Goal: Communication & Community: Answer question/provide support

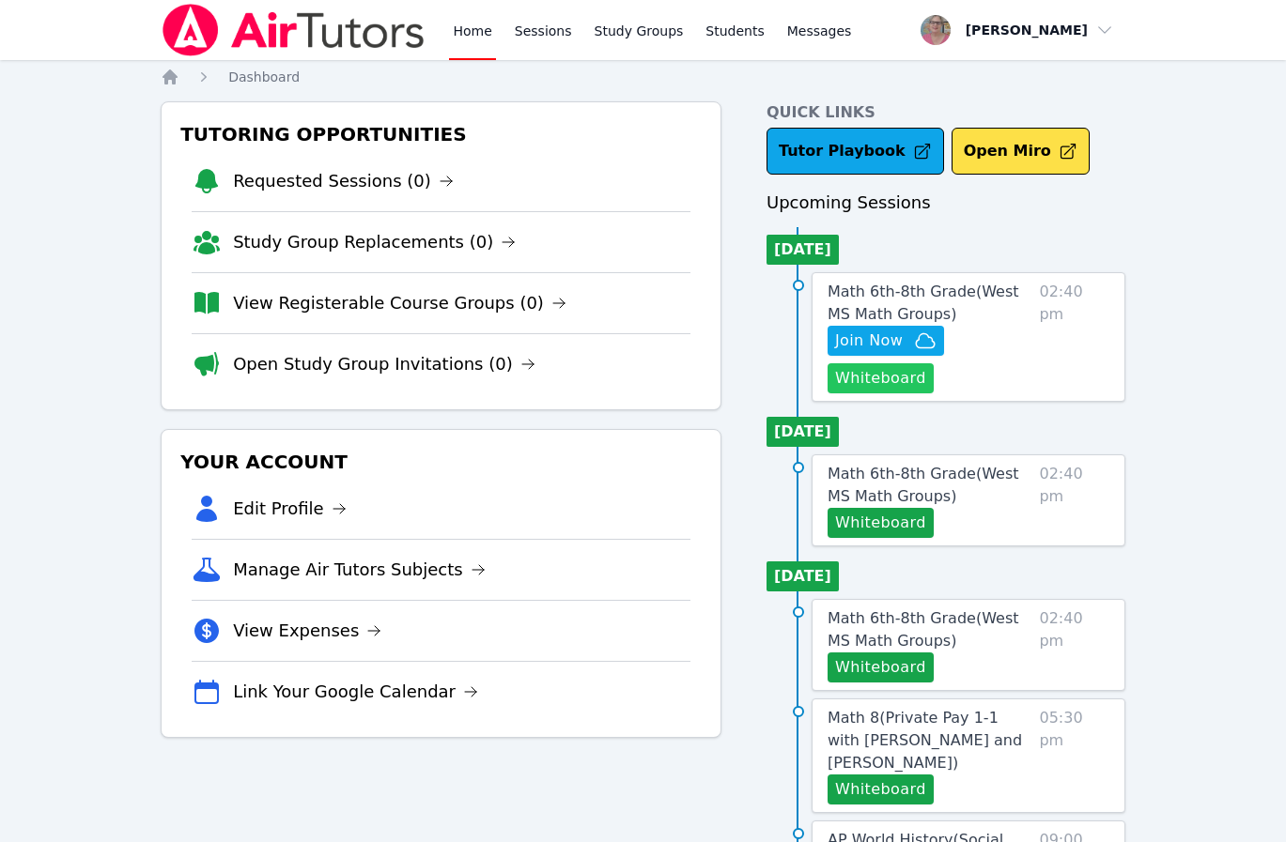
click at [887, 390] on button "Whiteboard" at bounding box center [880, 378] width 106 height 30
click at [844, 346] on span "Join Now" at bounding box center [869, 341] width 68 height 23
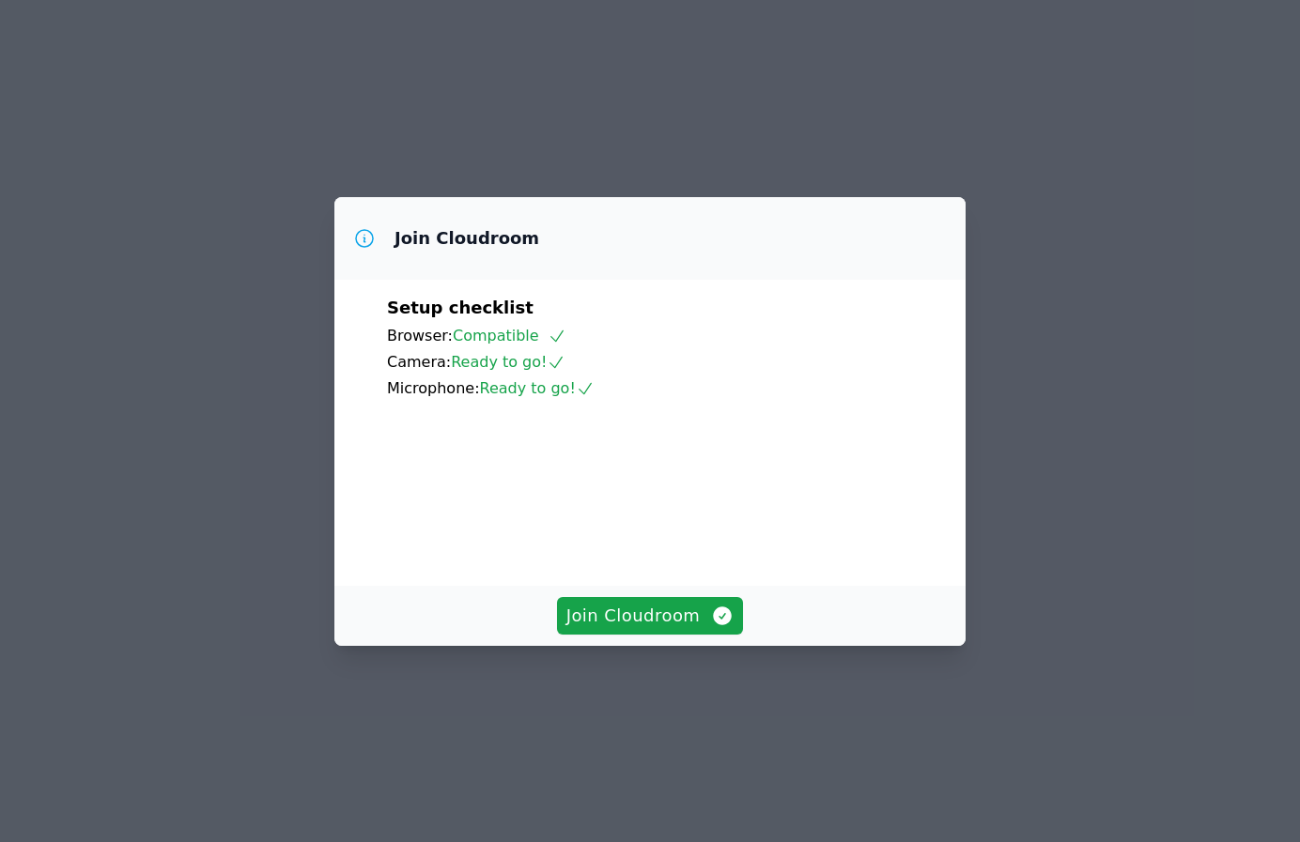
click at [108, 393] on div "Join Cloudroom Setup checklist Browser: Compatible Camera: Ready to go! Microph…" at bounding box center [650, 421] width 1300 height 842
click at [641, 629] on span "Join Cloudroom" at bounding box center [650, 616] width 168 height 26
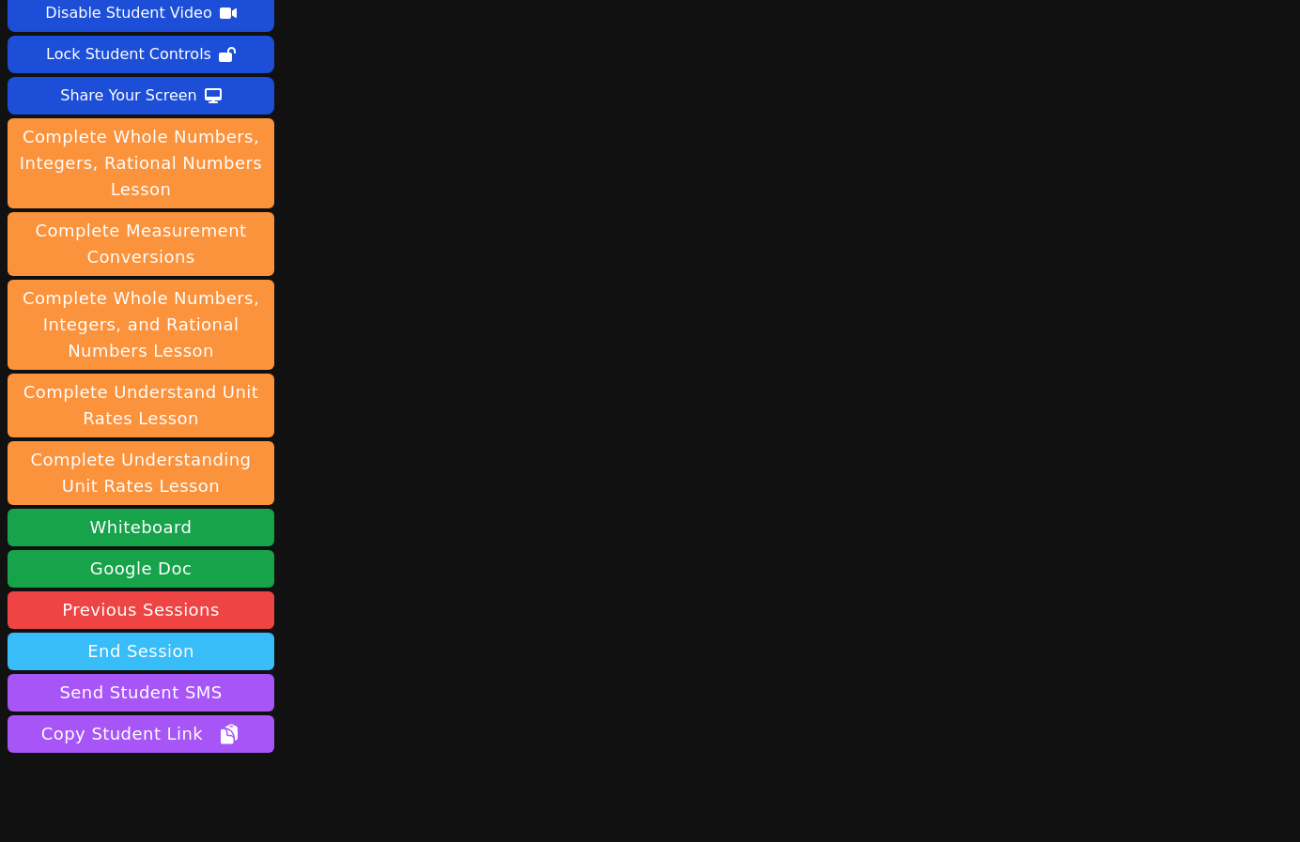
scroll to position [157, 0]
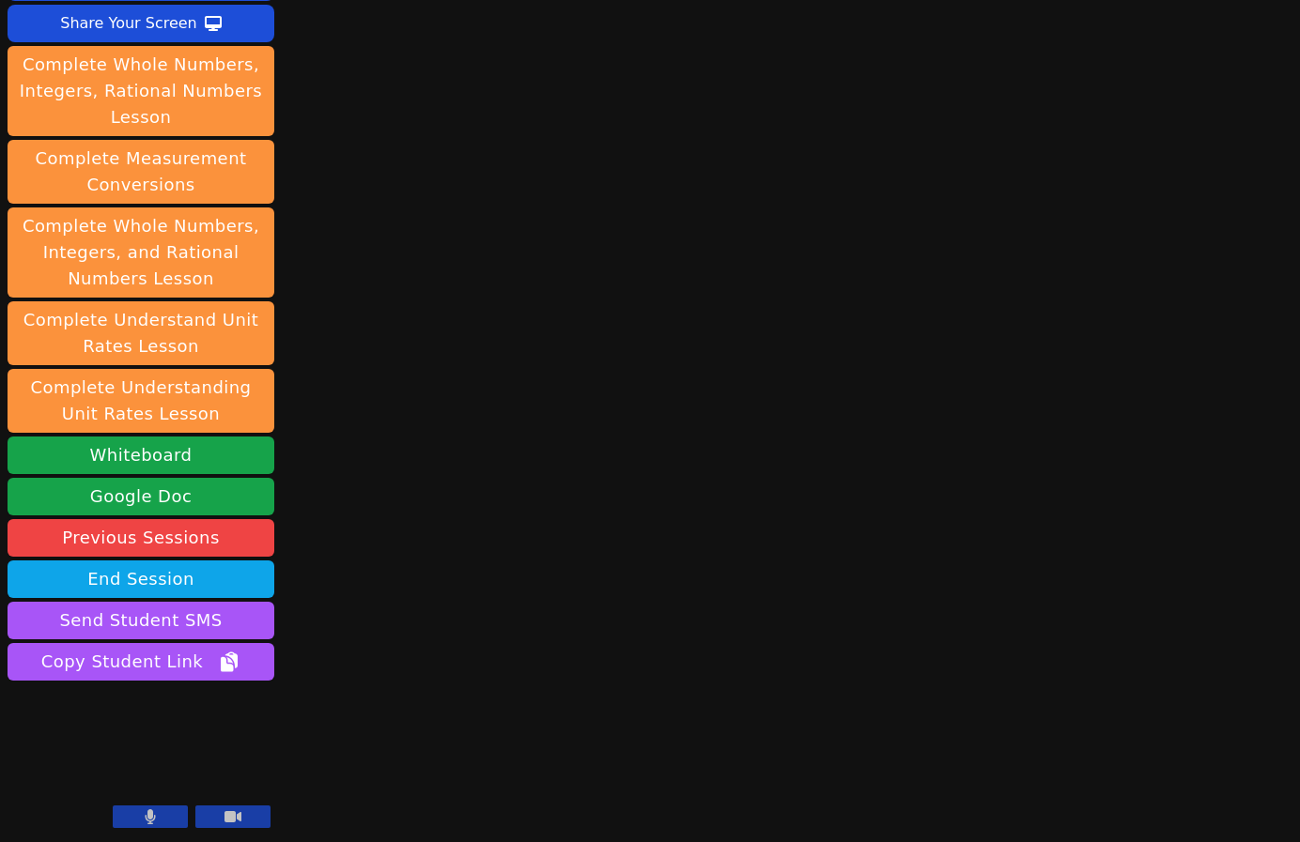
click at [157, 811] on button at bounding box center [150, 817] width 75 height 23
click at [498, 746] on div "Session starts in 00:03:57 Mute Students Disable Student Video Lock Student Con…" at bounding box center [650, 421] width 1300 height 842
click at [141, 812] on icon at bounding box center [150, 817] width 19 height 15
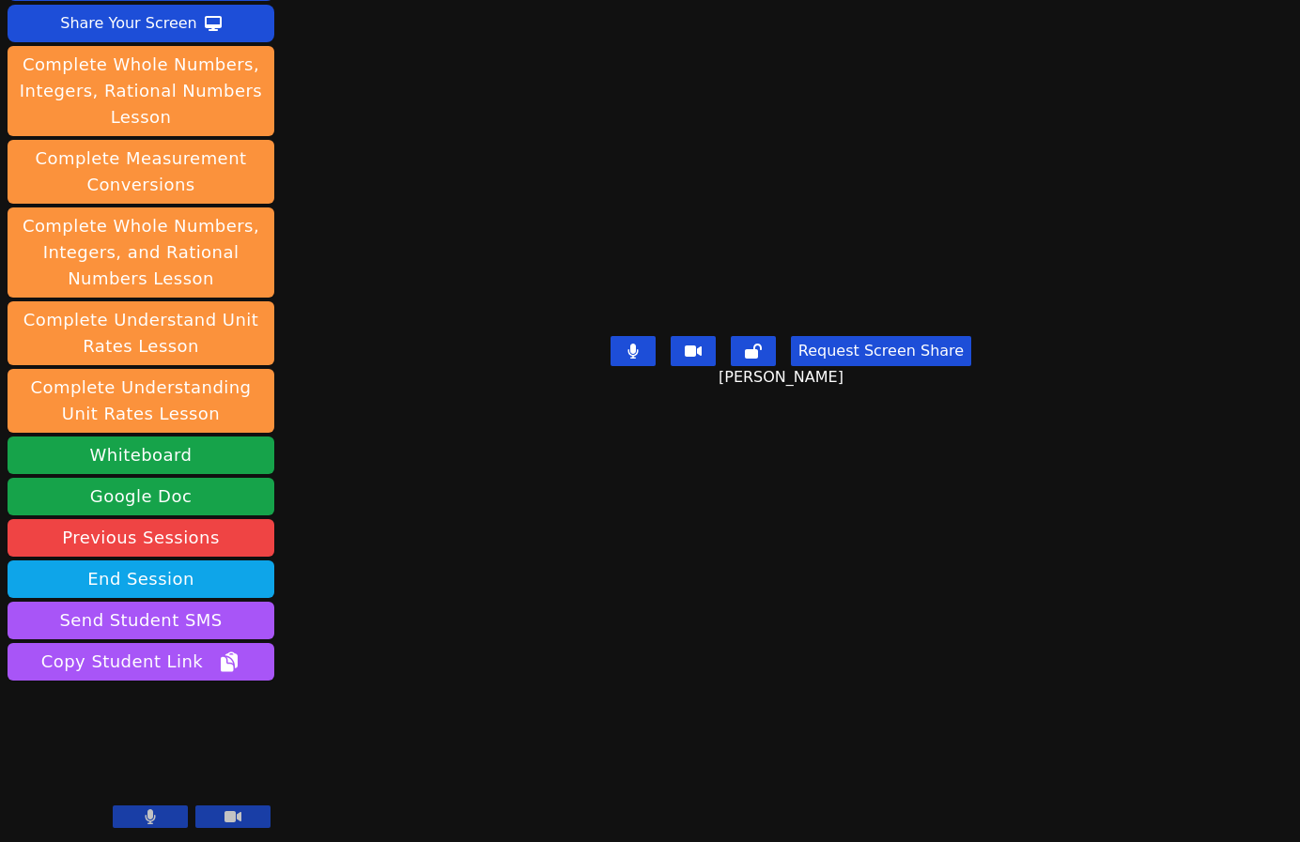
click at [469, 799] on div "Session starts in 00:00:52 Mute Students Disable Student Video Lock Student Con…" at bounding box center [650, 421] width 1300 height 842
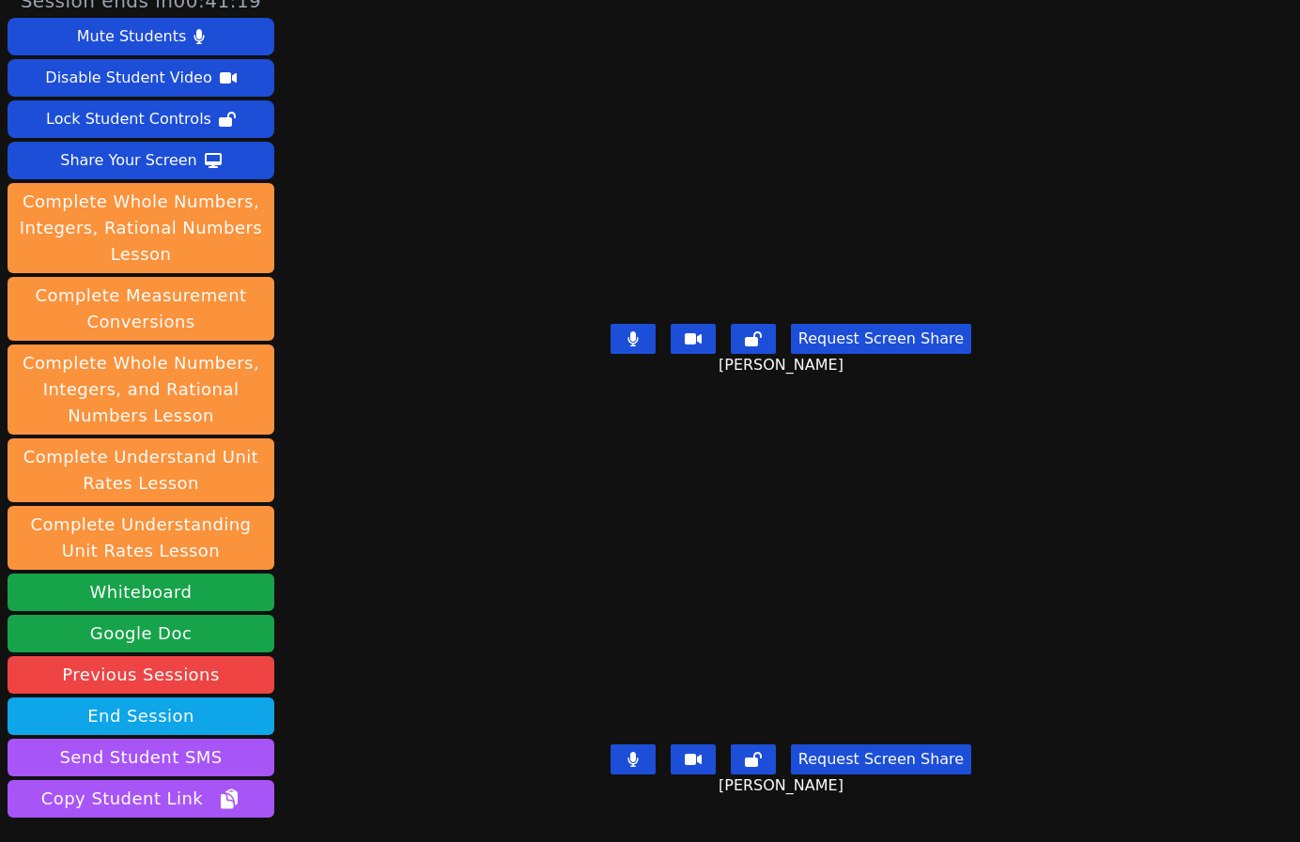
scroll to position [0, 0]
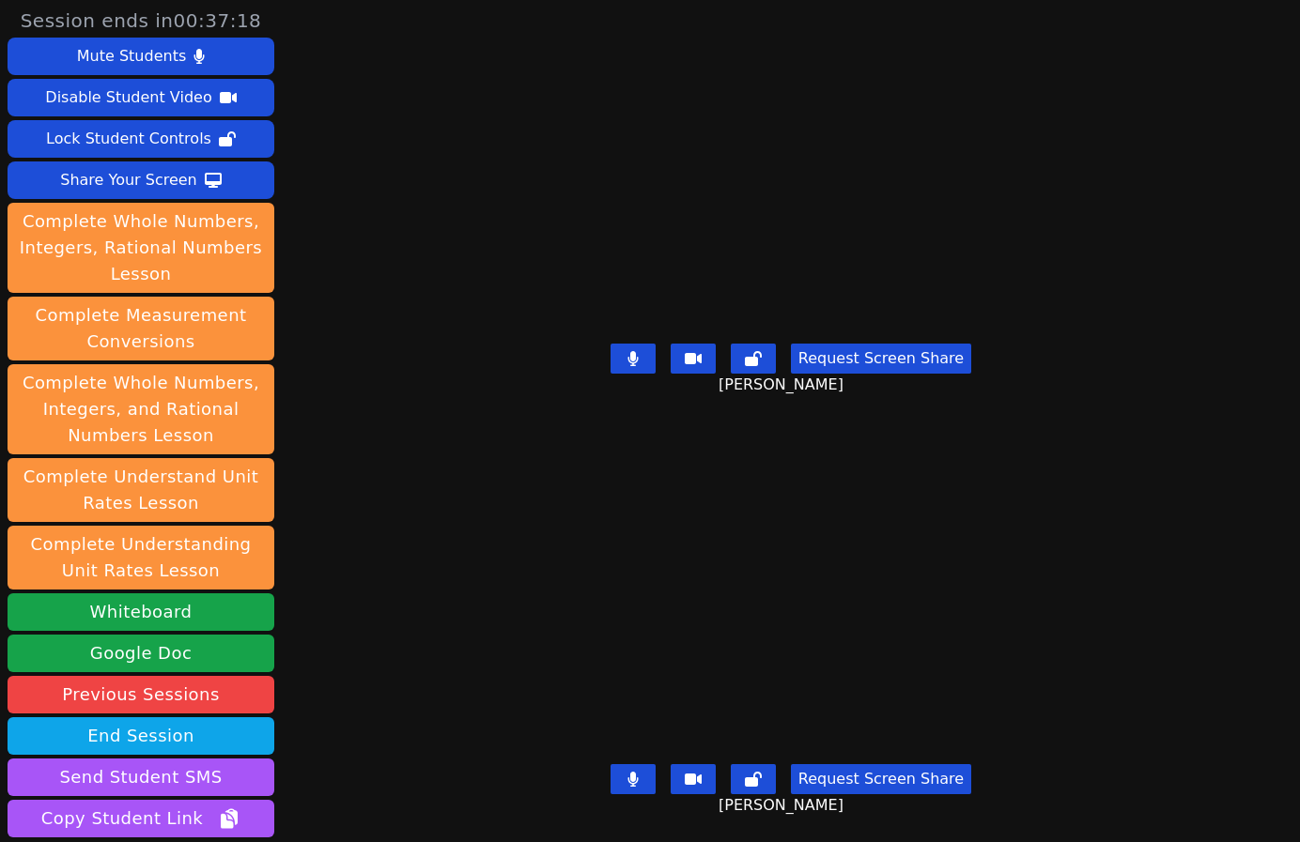
click at [367, 586] on div "Session ends in 00:37:18 Mute Students Disable Student Video Lock Student Contr…" at bounding box center [650, 421] width 1300 height 842
click at [332, 427] on div "Session ends in 00:37:12 Mute Students Disable Student Video Lock Student Contr…" at bounding box center [650, 421] width 1300 height 842
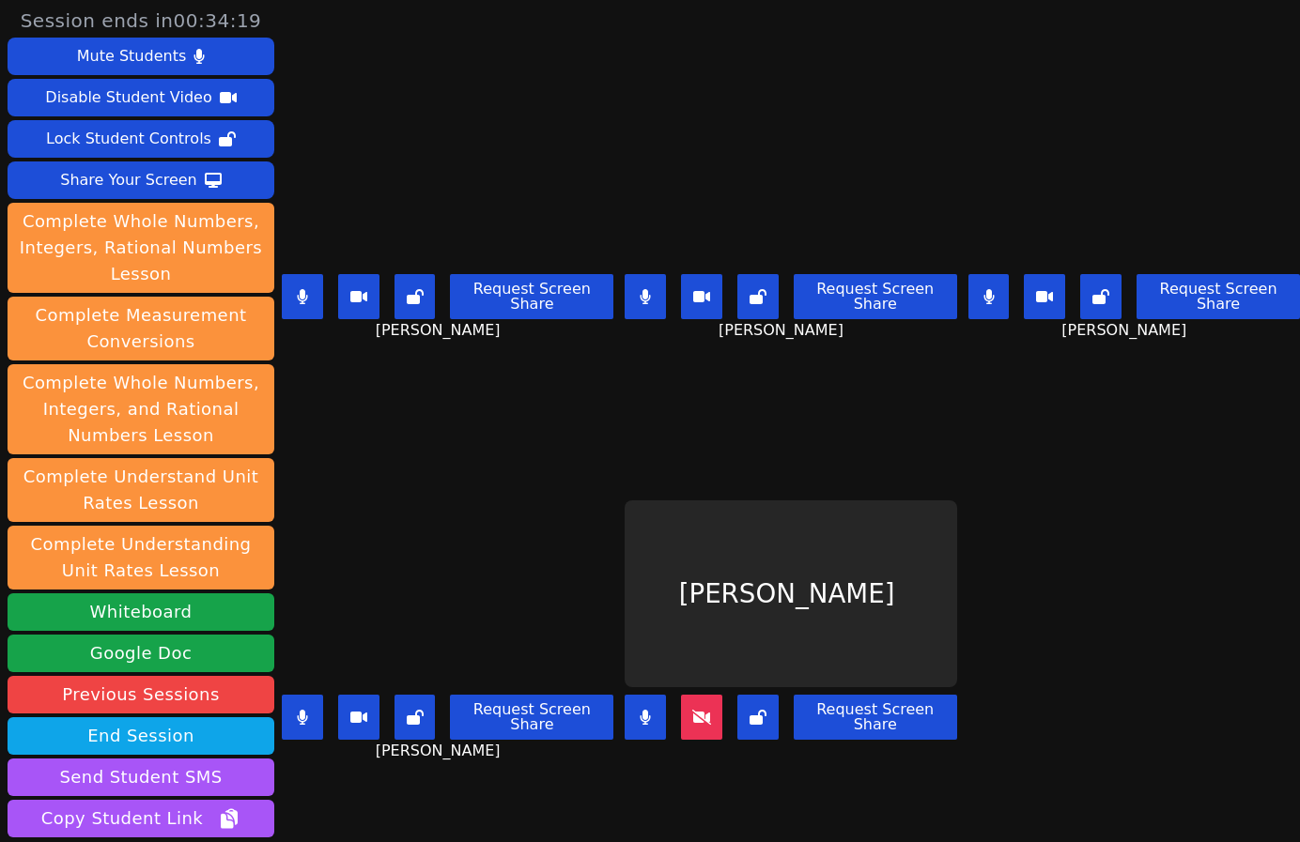
click at [475, 768] on div "[PERSON_NAME] Request Screen Share [PERSON_NAME]" at bounding box center [448, 633] width 332 height 422
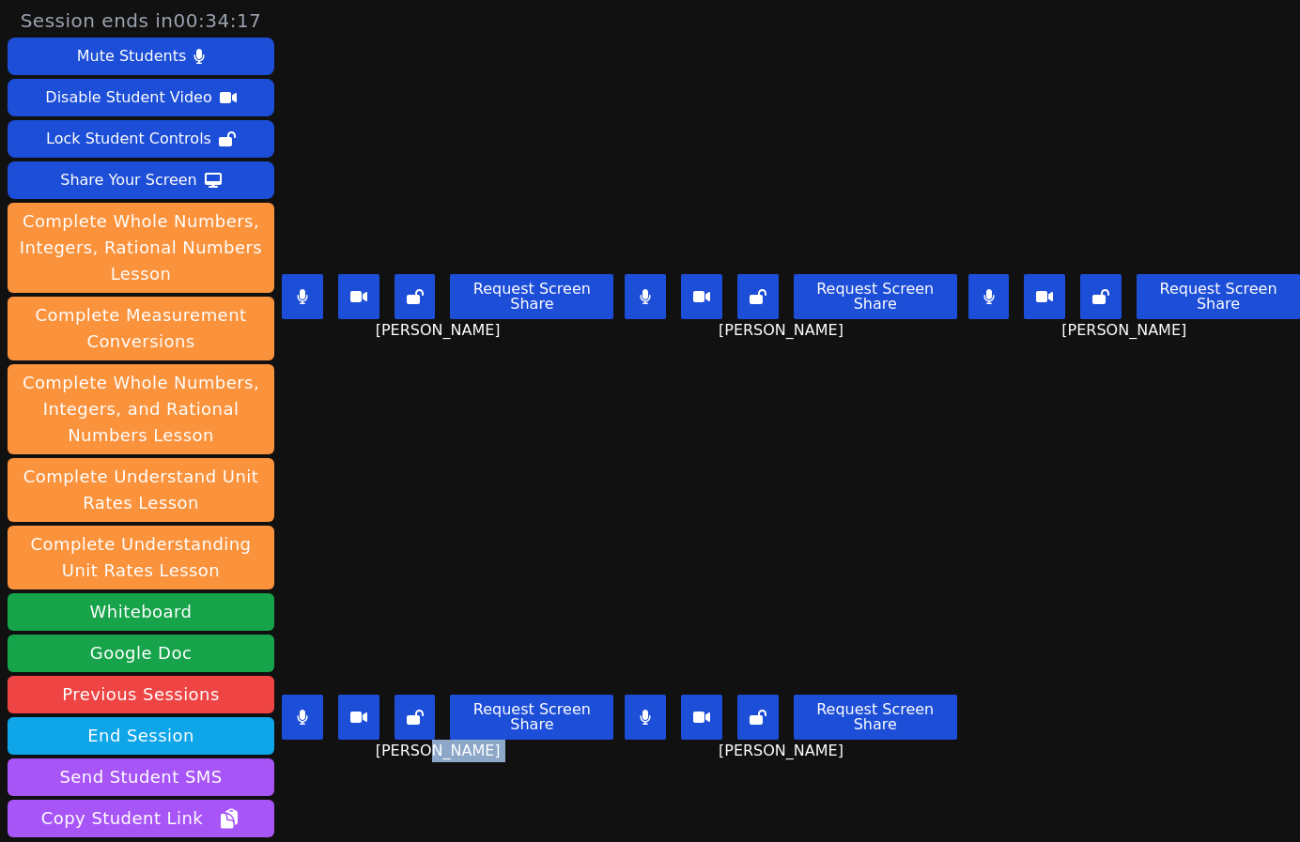
click at [983, 293] on icon at bounding box center [988, 296] width 11 height 15
click at [645, 295] on button at bounding box center [645, 296] width 41 height 45
click at [301, 296] on icon at bounding box center [302, 296] width 11 height 15
click at [299, 710] on icon at bounding box center [302, 717] width 11 height 15
drag, startPoint x: 631, startPoint y: 710, endPoint x: 642, endPoint y: 709, distance: 11.3
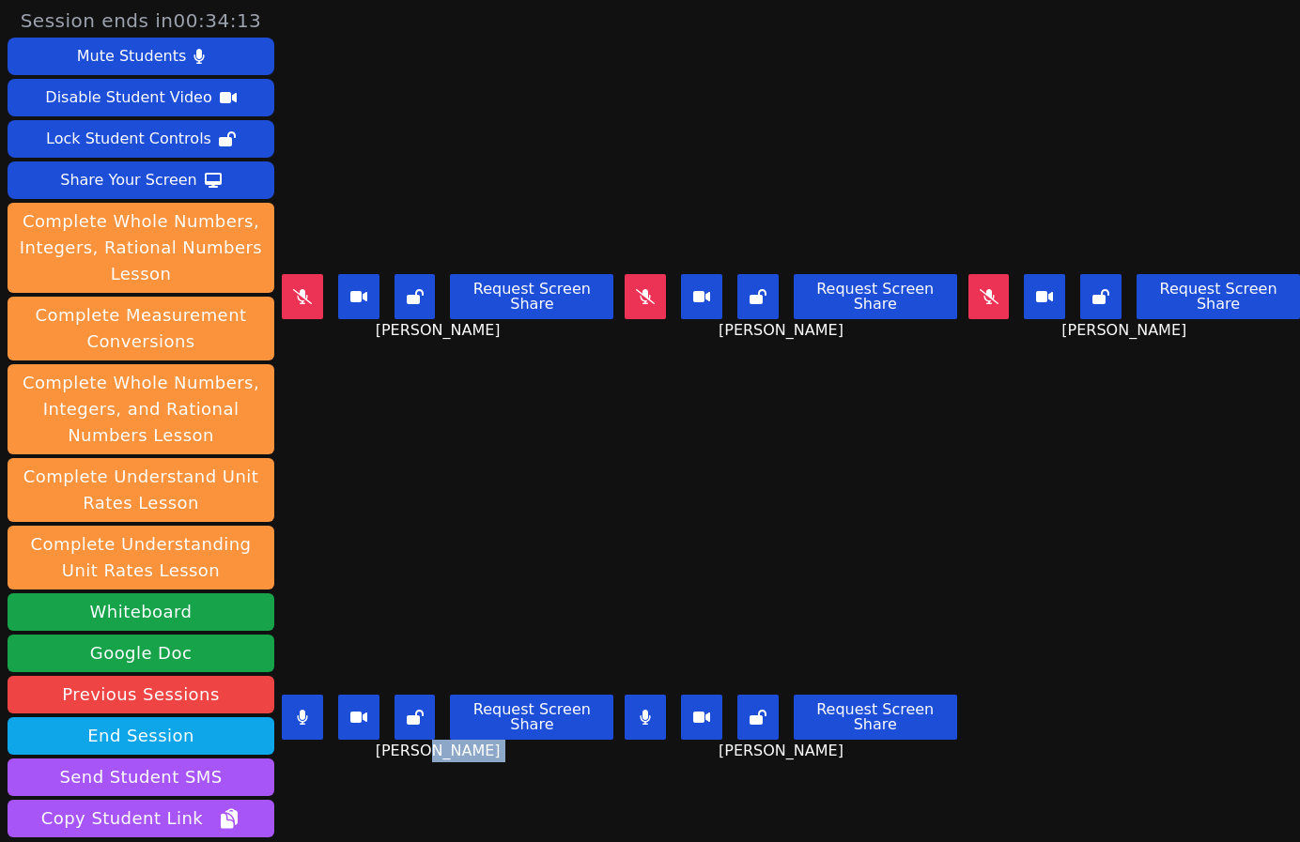
click at [640, 710] on icon at bounding box center [645, 717] width 11 height 15
click at [566, 402] on div "[PERSON_NAME] Request Screen Share [PERSON_NAME]" at bounding box center [448, 211] width 332 height 422
click at [980, 293] on icon at bounding box center [989, 296] width 19 height 15
click at [361, 789] on div "[PERSON_NAME] Request Screen Share [PERSON_NAME]" at bounding box center [448, 633] width 332 height 422
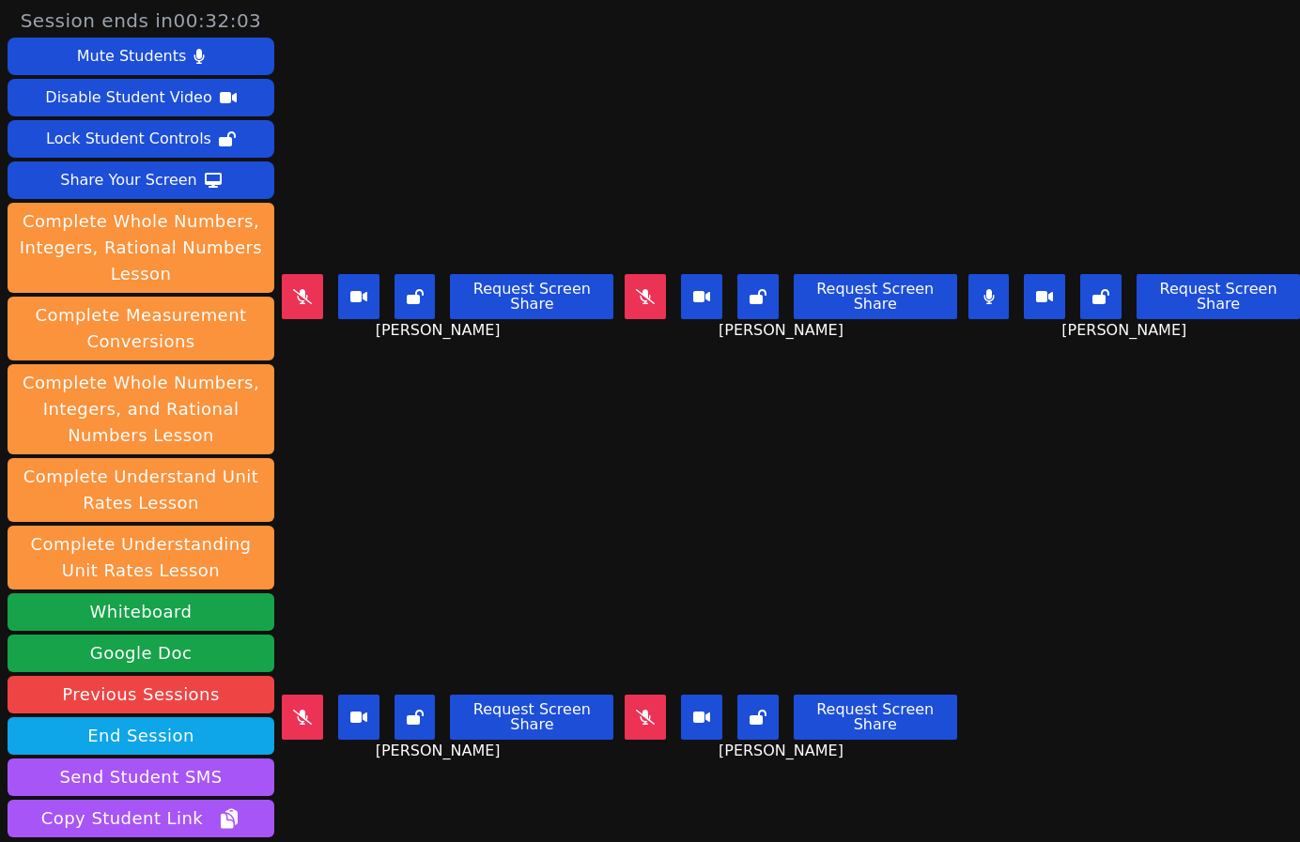
click at [361, 789] on div "[PERSON_NAME] Request Screen Share [PERSON_NAME]" at bounding box center [448, 633] width 332 height 422
drag, startPoint x: 411, startPoint y: 779, endPoint x: 627, endPoint y: 766, distance: 216.3
click at [411, 779] on div "[PERSON_NAME] Request Screen Share [PERSON_NAME]" at bounding box center [448, 633] width 332 height 422
click at [636, 710] on icon at bounding box center [645, 717] width 19 height 15
click at [640, 710] on icon at bounding box center [645, 717] width 10 height 15
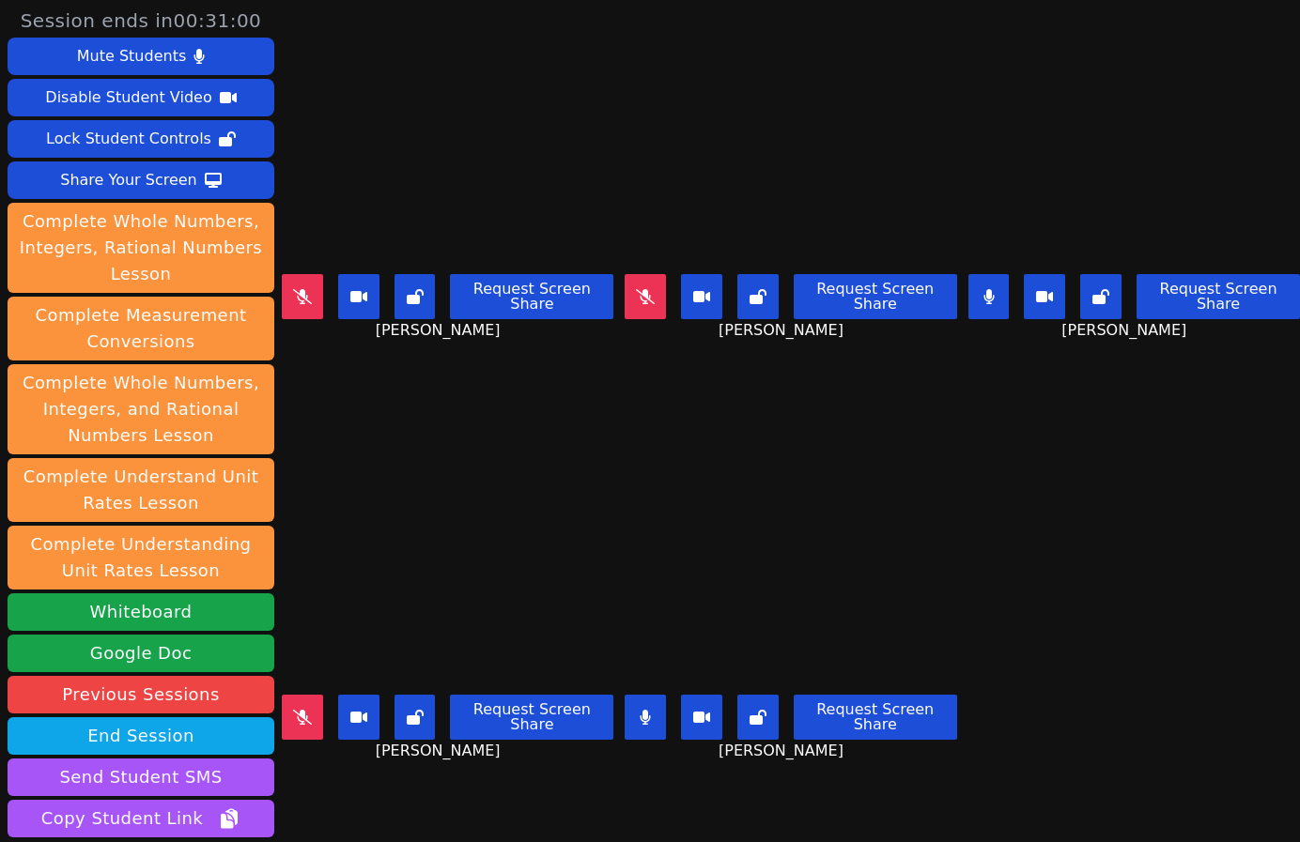
click at [640, 710] on icon at bounding box center [645, 717] width 10 height 15
click at [985, 286] on button at bounding box center [988, 296] width 41 height 45
click at [312, 710] on icon at bounding box center [302, 717] width 19 height 15
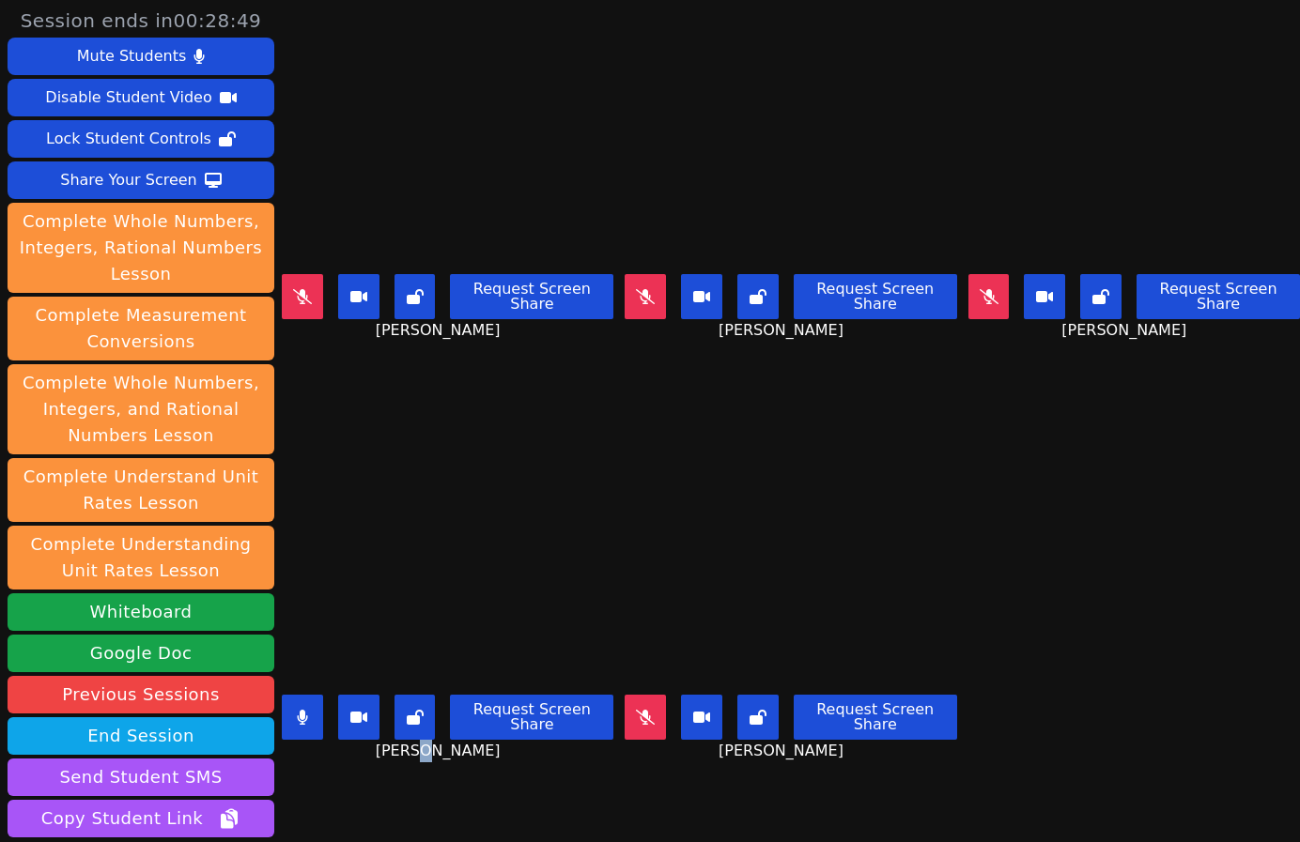
drag, startPoint x: 412, startPoint y: 763, endPoint x: 380, endPoint y: 744, distance: 37.0
click at [411, 762] on div "[PERSON_NAME] Request Screen Share [PERSON_NAME]" at bounding box center [448, 633] width 332 height 422
click at [305, 710] on icon at bounding box center [302, 717] width 10 height 15
click at [980, 289] on icon at bounding box center [989, 296] width 19 height 15
click at [435, 781] on div "[PERSON_NAME] Request Screen Share [PERSON_NAME]" at bounding box center [448, 633] width 332 height 422
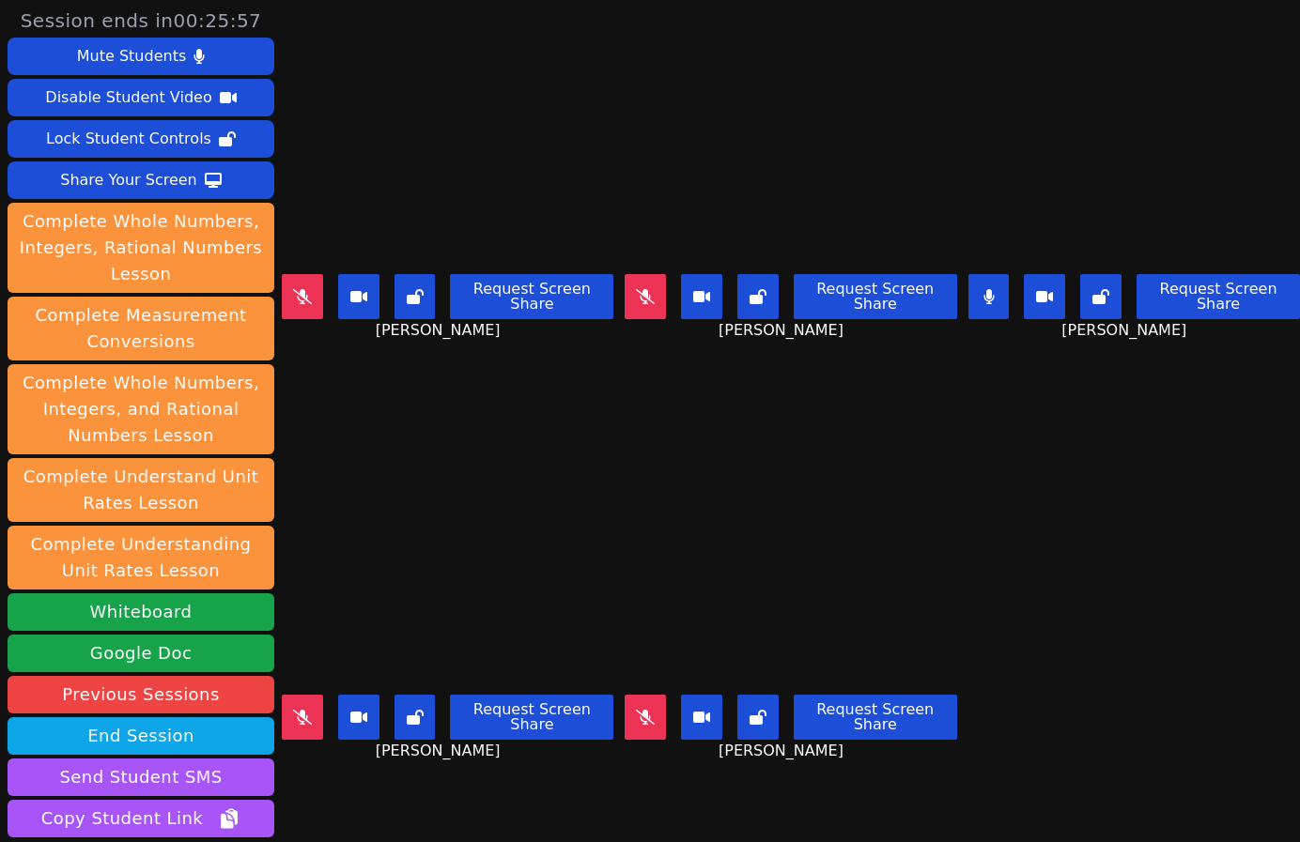
click at [435, 781] on div "[PERSON_NAME] Request Screen Share [PERSON_NAME]" at bounding box center [448, 633] width 332 height 422
click at [410, 804] on div "[PERSON_NAME] Request Screen Share [PERSON_NAME]" at bounding box center [448, 633] width 332 height 422
click at [636, 710] on icon at bounding box center [645, 717] width 19 height 15
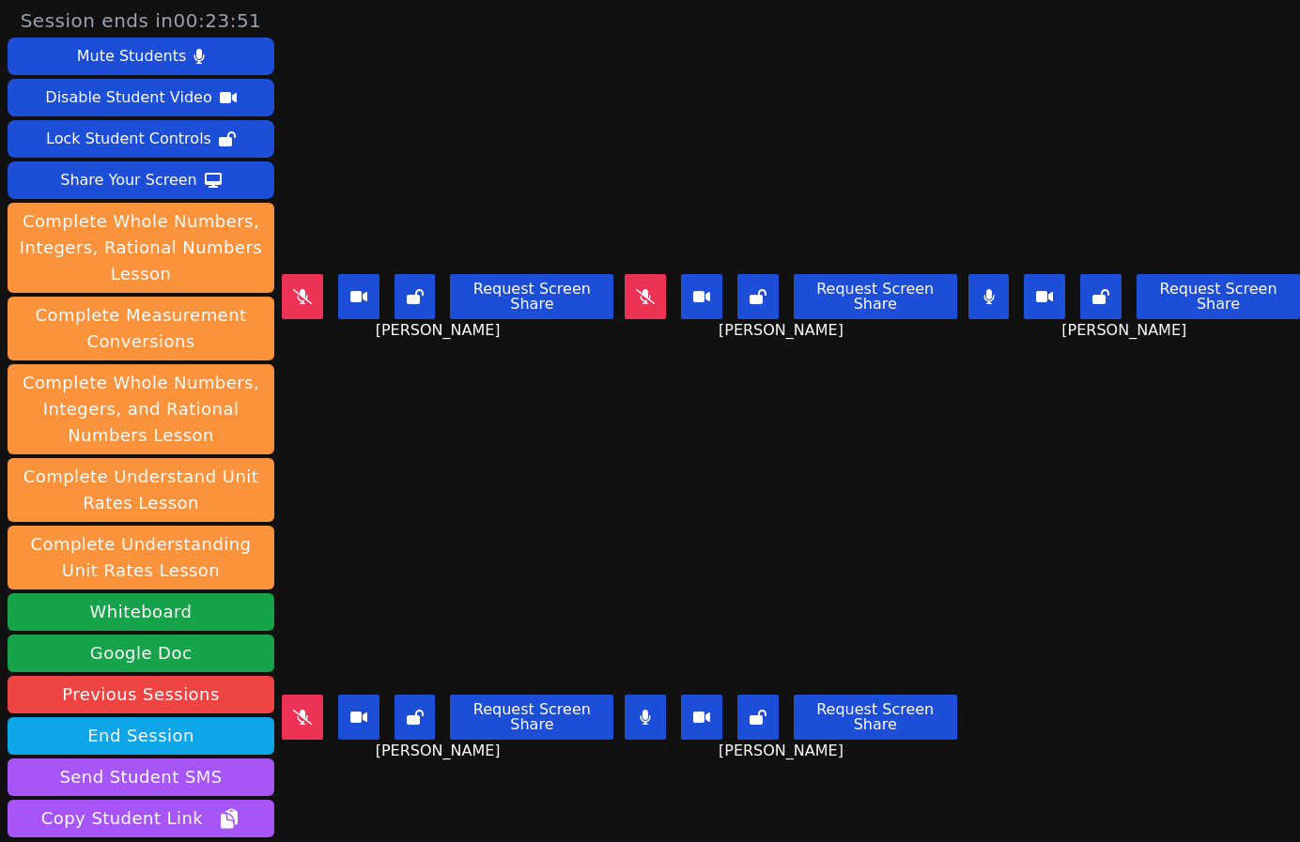
click at [387, 788] on div "[PERSON_NAME] Request Screen Share [PERSON_NAME]" at bounding box center [448, 633] width 332 height 422
click at [320, 763] on div "[PERSON_NAME] Request Screen Share [PERSON_NAME]" at bounding box center [448, 633] width 332 height 422
drag, startPoint x: 320, startPoint y: 763, endPoint x: 365, endPoint y: 754, distance: 45.9
click at [320, 763] on div "[PERSON_NAME] Request Screen Share [PERSON_NAME]" at bounding box center [448, 633] width 332 height 422
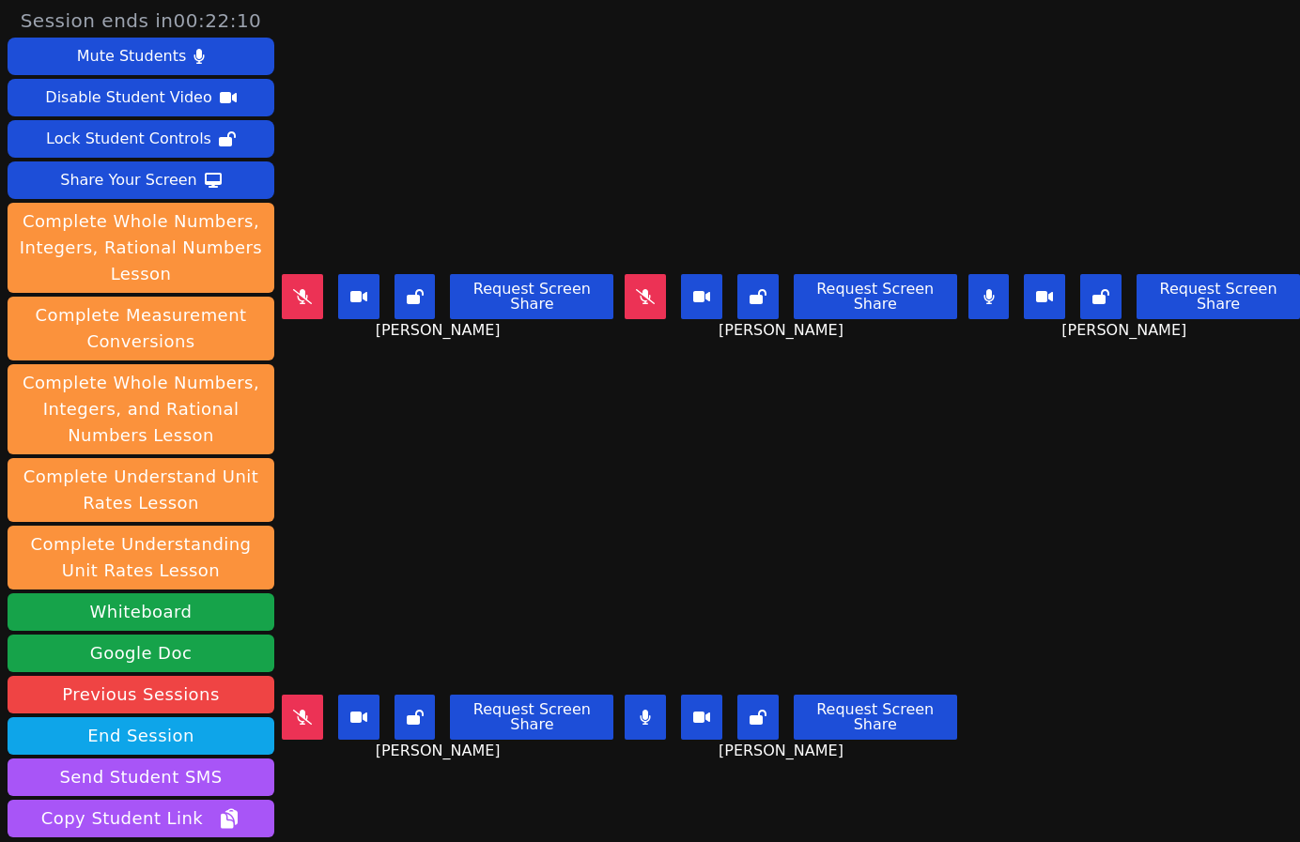
click at [363, 804] on div "[PERSON_NAME] Request Screen Share [PERSON_NAME]" at bounding box center [448, 633] width 332 height 422
click at [421, 786] on div "[PERSON_NAME] Request Screen Share [PERSON_NAME]" at bounding box center [448, 633] width 332 height 422
click at [294, 713] on button at bounding box center [302, 717] width 41 height 45
click at [297, 714] on button at bounding box center [302, 717] width 41 height 45
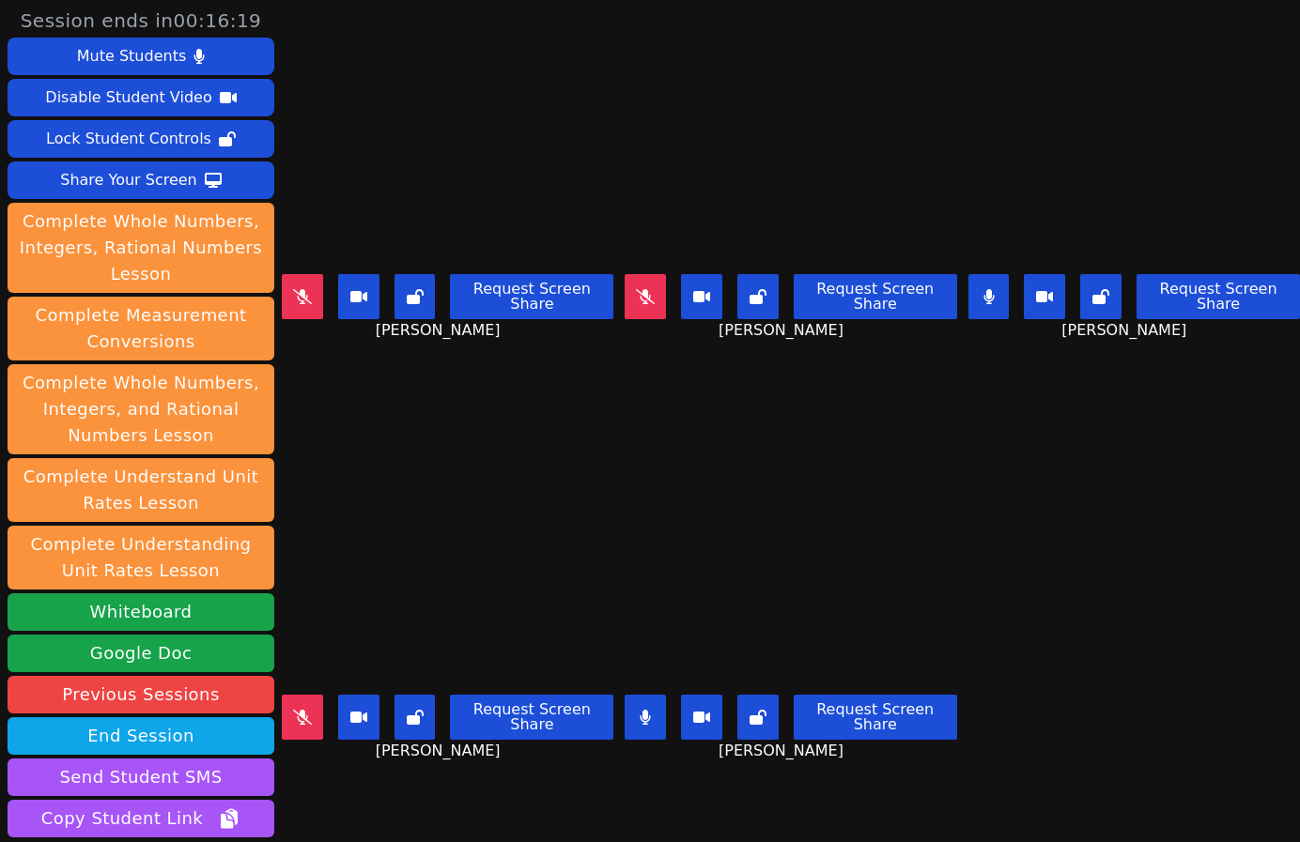
click at [409, 802] on div "[PERSON_NAME] Request Screen Share [PERSON_NAME]" at bounding box center [448, 633] width 332 height 422
click at [444, 776] on div "[PERSON_NAME] Request Screen Share [PERSON_NAME]" at bounding box center [448, 633] width 332 height 422
click at [399, 807] on div "[PERSON_NAME] Request Screen Share [PERSON_NAME]" at bounding box center [448, 633] width 332 height 422
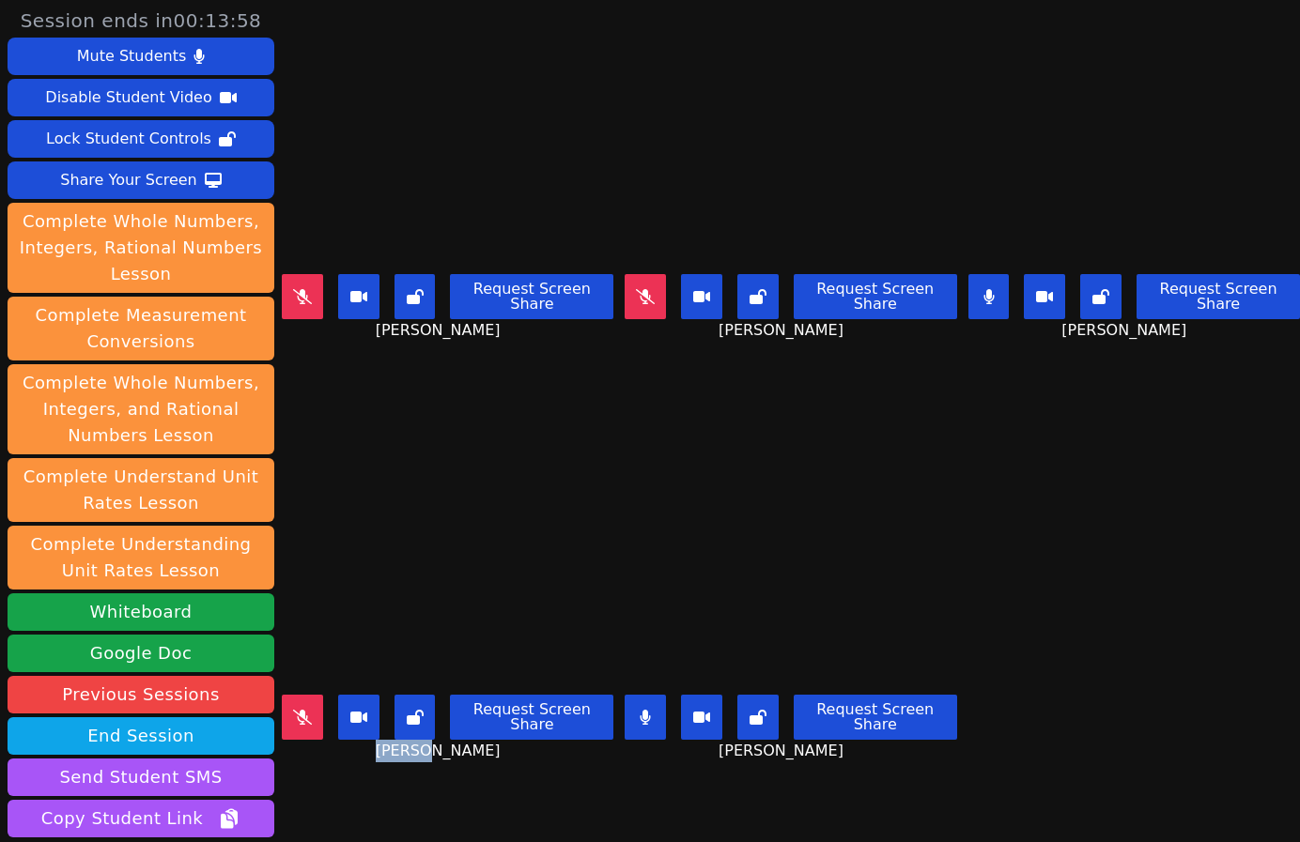
click at [645, 712] on button at bounding box center [645, 717] width 41 height 45
click at [421, 798] on div "[PERSON_NAME] Request Screen Share [PERSON_NAME]" at bounding box center [448, 633] width 332 height 422
click at [337, 790] on div "[PERSON_NAME] Request Screen Share [PERSON_NAME]" at bounding box center [448, 633] width 332 height 422
click at [311, 392] on div "[PERSON_NAME] Request Screen Share [PERSON_NAME]" at bounding box center [448, 211] width 332 height 422
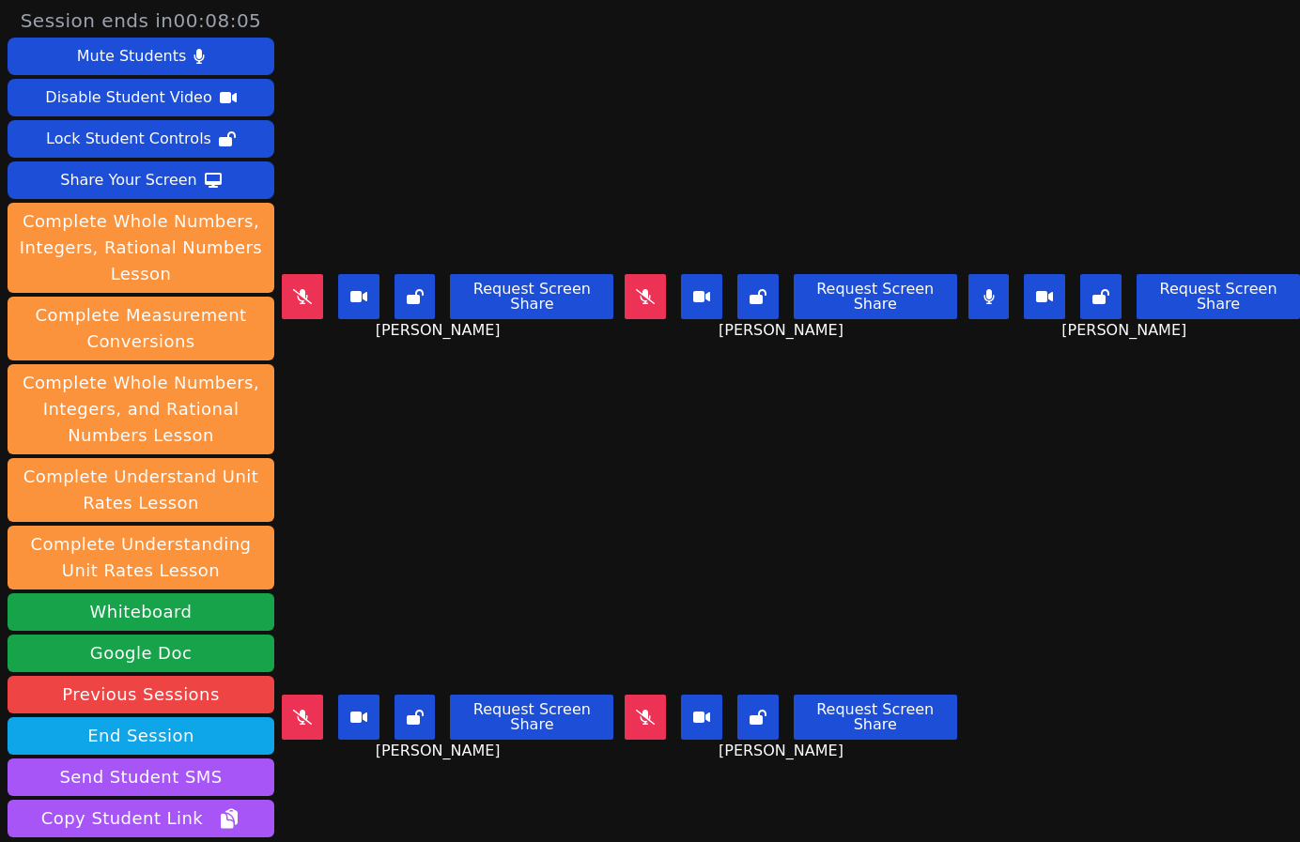
drag, startPoint x: 433, startPoint y: 759, endPoint x: 450, endPoint y: 749, distance: 19.3
click at [433, 758] on div "[PERSON_NAME] Request Screen Share [PERSON_NAME]" at bounding box center [448, 633] width 332 height 422
click at [379, 797] on div "[PERSON_NAME] Request Screen Share [PERSON_NAME]" at bounding box center [448, 633] width 332 height 422
click at [417, 806] on div "[PERSON_NAME] Request Screen Share [PERSON_NAME]" at bounding box center [448, 633] width 332 height 422
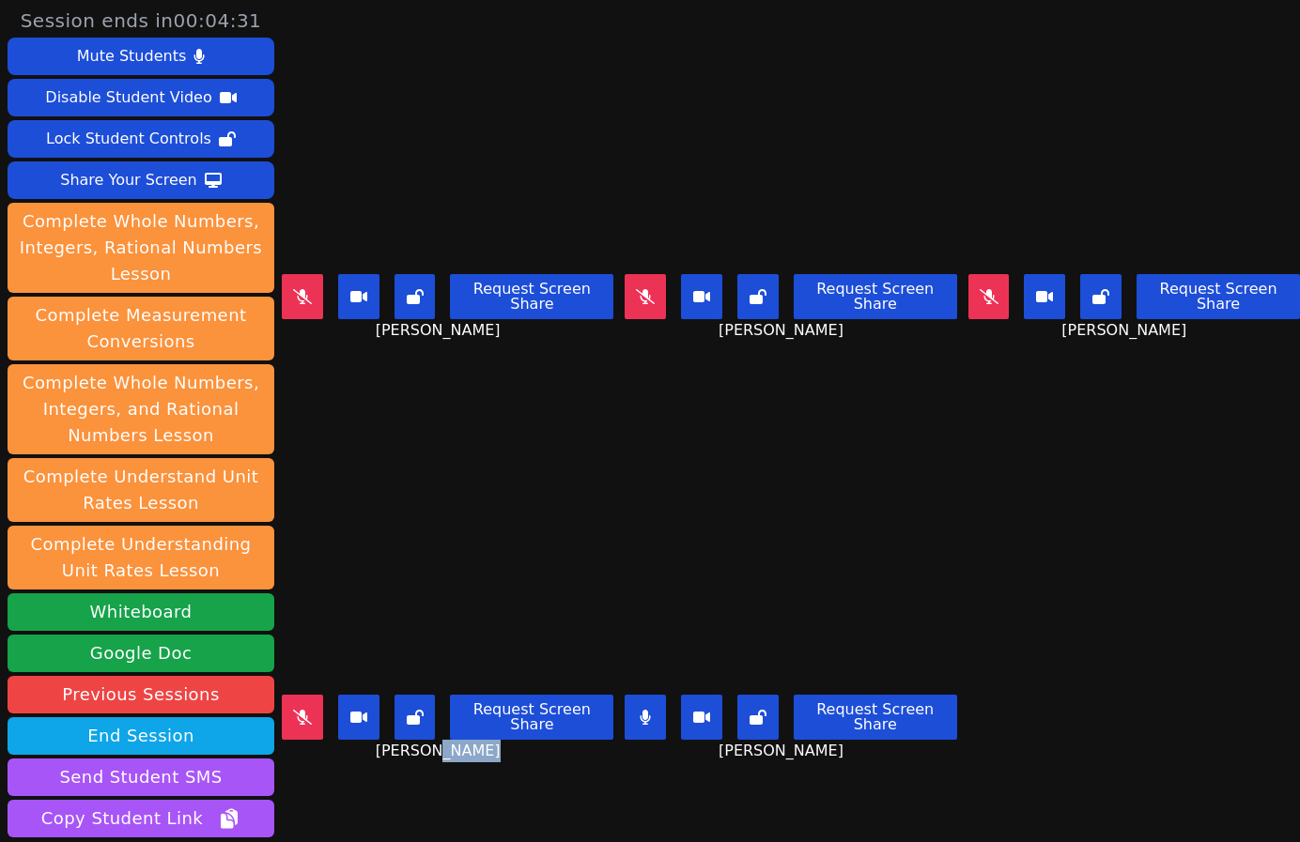
click at [440, 780] on div "[PERSON_NAME] Request Screen Share [PERSON_NAME]" at bounding box center [448, 633] width 332 height 422
click at [347, 807] on div "[PERSON_NAME] Request Screen Share [PERSON_NAME]" at bounding box center [448, 633] width 332 height 422
click at [408, 787] on div "[PERSON_NAME] Request Screen Share [PERSON_NAME]" at bounding box center [448, 633] width 332 height 422
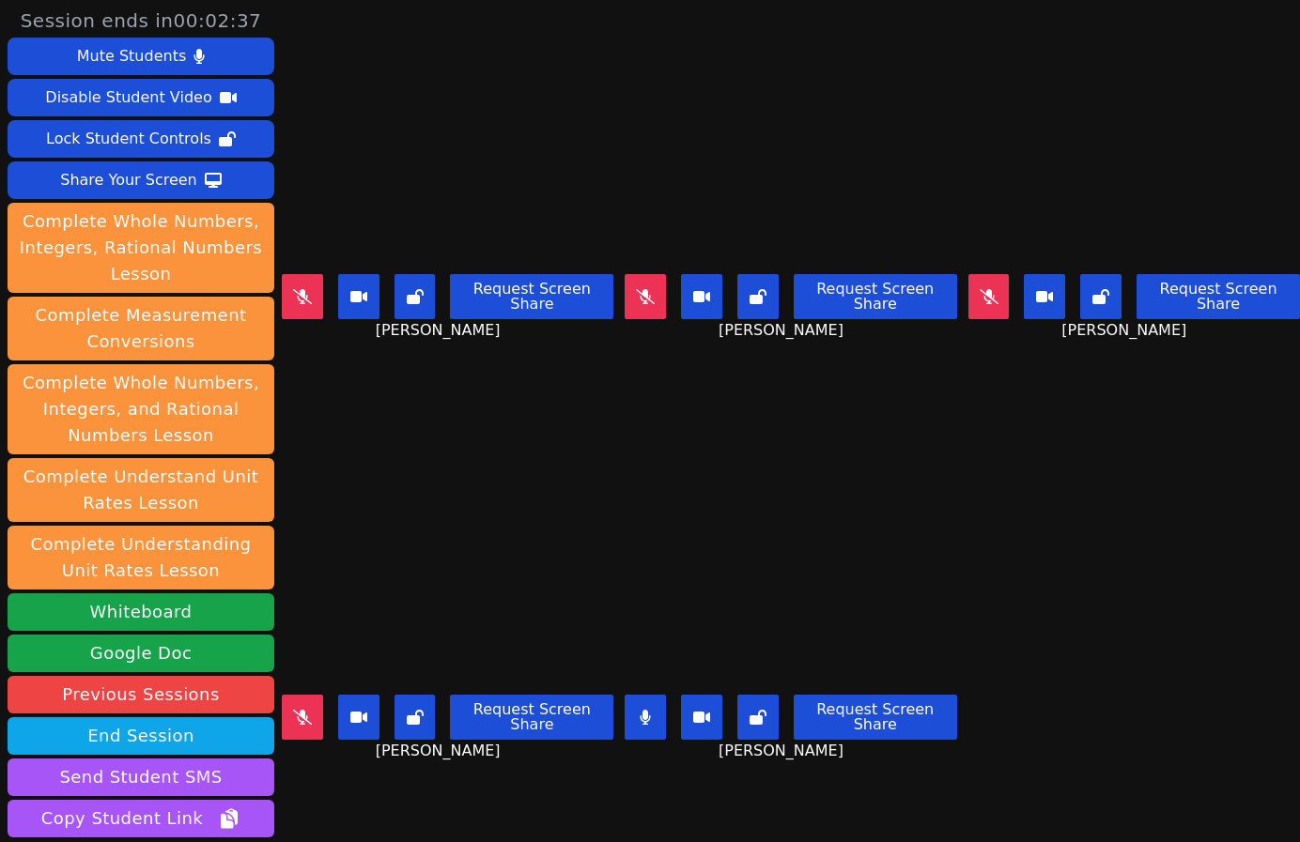
click at [408, 787] on div "[PERSON_NAME] Request Screen Share [PERSON_NAME]" at bounding box center [448, 633] width 332 height 422
click at [305, 300] on button at bounding box center [302, 296] width 41 height 45
click at [647, 715] on button at bounding box center [645, 717] width 41 height 45
click at [367, 712] on icon at bounding box center [358, 717] width 17 height 11
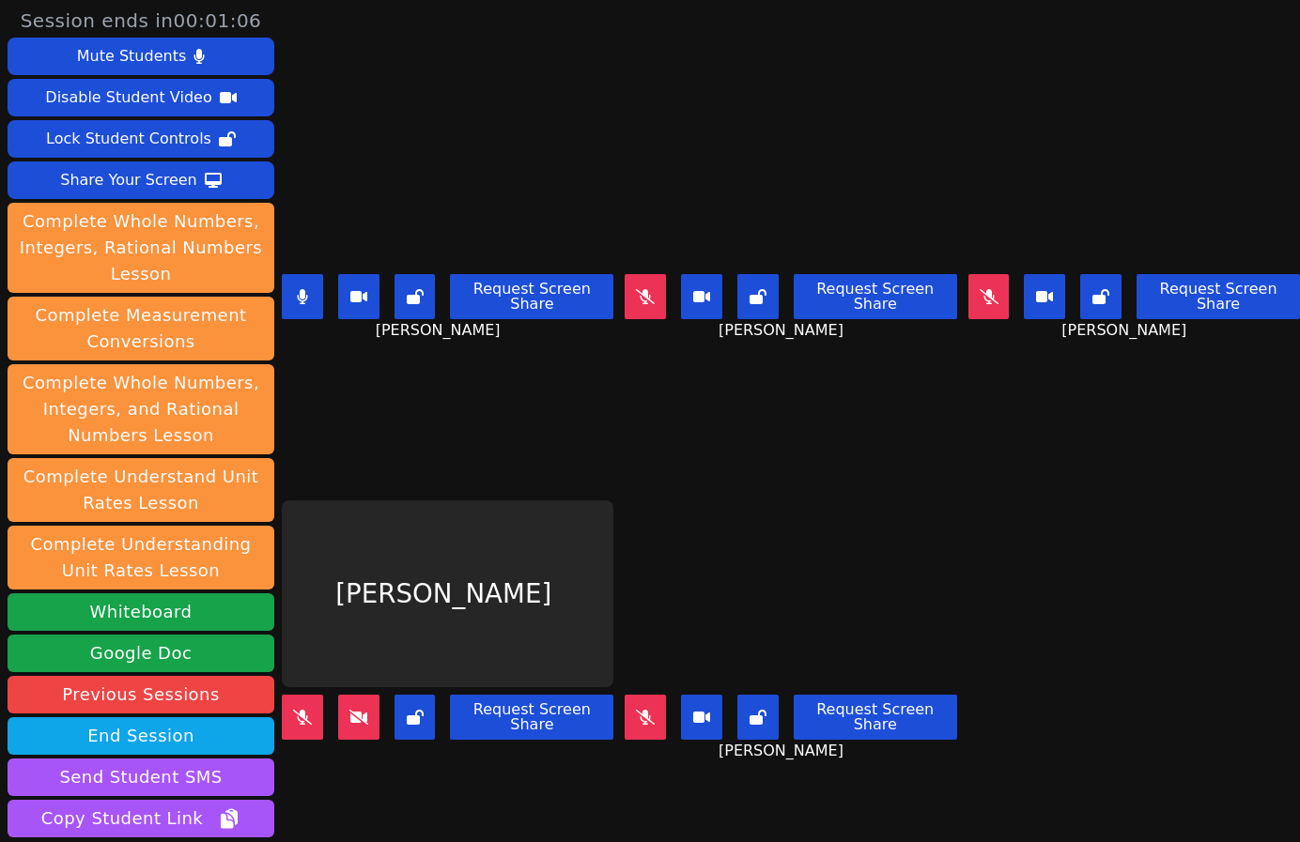
click at [429, 695] on button at bounding box center [414, 717] width 41 height 45
click at [411, 799] on div "[PERSON_NAME] Request Screen Share" at bounding box center [448, 633] width 332 height 422
